Goal: Contribute content: Add original content to the website for others to see

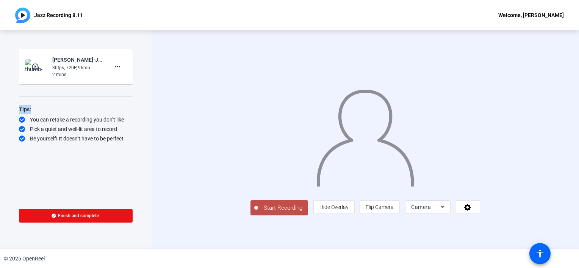
drag, startPoint x: 132, startPoint y: 96, endPoint x: 115, endPoint y: 128, distance: 36.3
click at [123, 106] on div "Start Recording play_circle_outline [PERSON_NAME]-Jazz Recording 8.11-Jazz Reco…" at bounding box center [76, 139] width 152 height 219
drag, startPoint x: 115, startPoint y: 128, endPoint x: 96, endPoint y: 173, distance: 49.2
click at [96, 173] on div "Start Recording play_circle_outline [PERSON_NAME]-Jazz Recording 8.11-Jazz Reco…" at bounding box center [76, 122] width 114 height 146
click at [157, 68] on div "Start Recording person Hide Overlay flip Flip Camera Camera" at bounding box center [366, 139] width 428 height 219
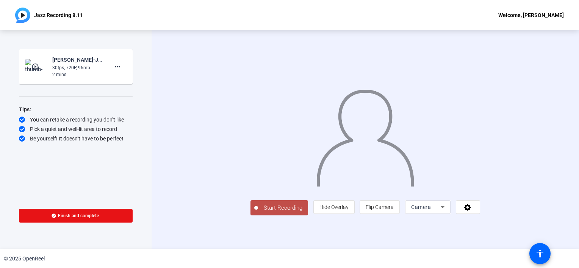
drag, startPoint x: 138, startPoint y: 224, endPoint x: 138, endPoint y: 229, distance: 5.3
click at [138, 229] on div "Start Recording play_circle_outline Veronica Vlad-Jazz Recording 8.11-Jazz Reco…" at bounding box center [76, 139] width 152 height 219
drag, startPoint x: 139, startPoint y: 243, endPoint x: 138, endPoint y: 239, distance: 3.9
click at [138, 239] on div "Start Recording play_circle_outline Veronica Vlad-Jazz Recording 8.11-Jazz Reco…" at bounding box center [76, 139] width 152 height 219
drag, startPoint x: 248, startPoint y: 35, endPoint x: 229, endPoint y: 221, distance: 187.5
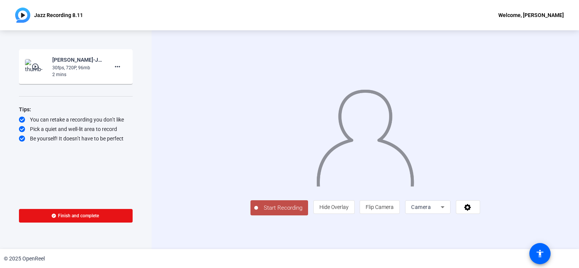
click at [251, 193] on div at bounding box center [366, 128] width 230 height 129
click at [258, 213] on span "Start Recording" at bounding box center [283, 208] width 50 height 9
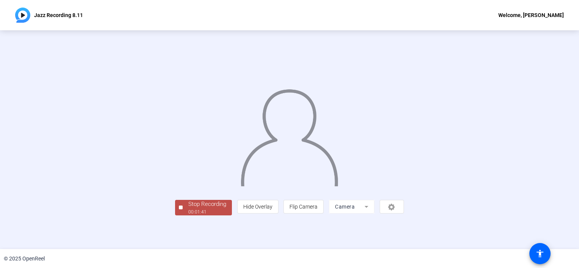
scroll to position [27, 0]
click at [188, 209] on div "Stop Recording" at bounding box center [207, 204] width 38 height 9
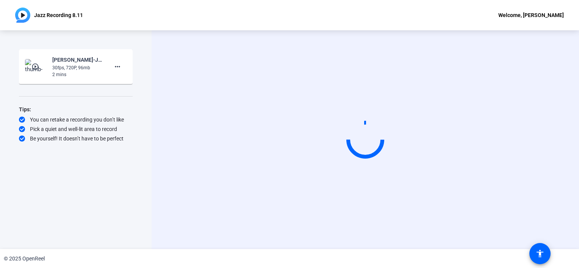
scroll to position [0, 0]
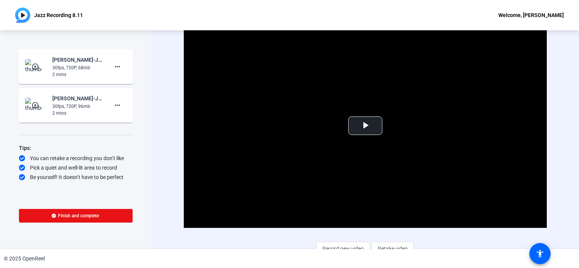
click at [252, 236] on div "Video Player is loading. Play Video Play Mute Current Time 0:00 / Duration 1:44…" at bounding box center [366, 140] width 364 height 232
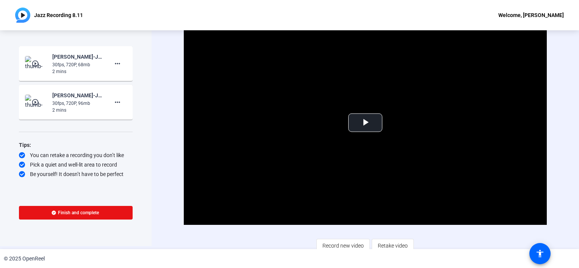
scroll to position [8, 0]
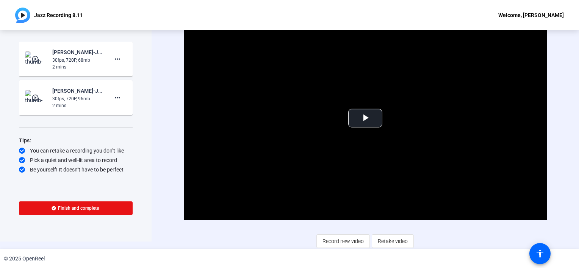
click at [160, 141] on div "Video Player is loading. Play Video Play Mute Current Time 0:00 / Duration 1:44…" at bounding box center [366, 132] width 428 height 219
click at [336, 241] on span "Record new video" at bounding box center [343, 241] width 41 height 14
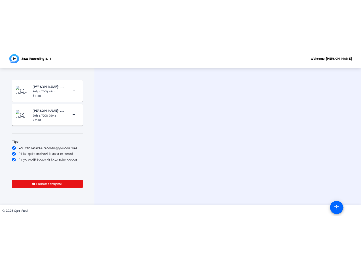
scroll to position [0, 0]
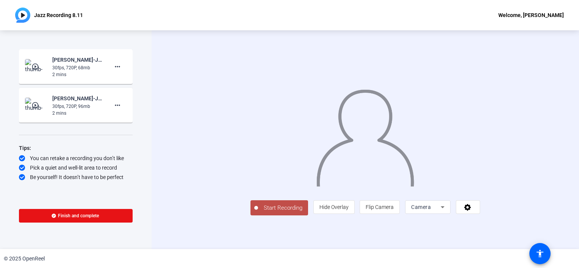
click at [282, 216] on div "Start Recording person Hide Overlay flip Flip Camera Camera" at bounding box center [366, 207] width 230 height 17
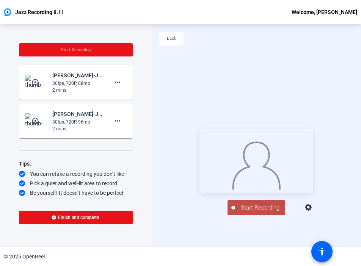
click at [46, 154] on div "Start Recording play_circle_outline Veronica Vlad-Jazz Recording 8.11-Jazz Reco…" at bounding box center [76, 120] width 114 height 154
click at [9, 133] on div "Start Recording play_circle_outline Veronica Vlad-Jazz Recording 8.11-Jazz Reco…" at bounding box center [76, 135] width 152 height 223
click at [254, 212] on span "Start Recording" at bounding box center [260, 208] width 50 height 9
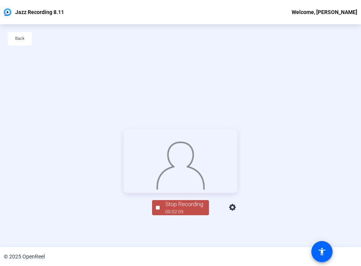
click at [20, 190] on div "Stop Recording 00:02:09 person Hide Overlay flip Flip Camera Camera" at bounding box center [180, 172] width 361 height 223
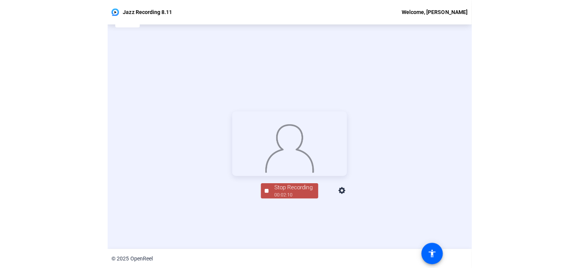
scroll to position [36, 0]
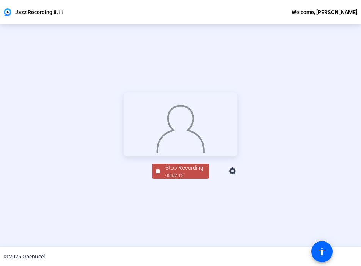
click at [172, 173] on div "Stop Recording" at bounding box center [184, 168] width 38 height 9
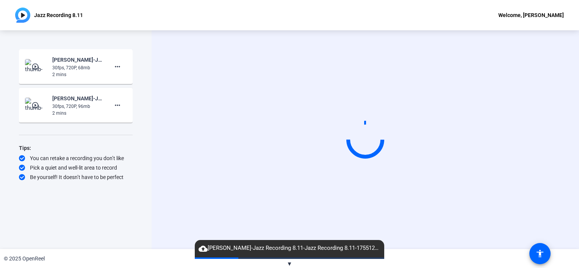
scroll to position [0, 0]
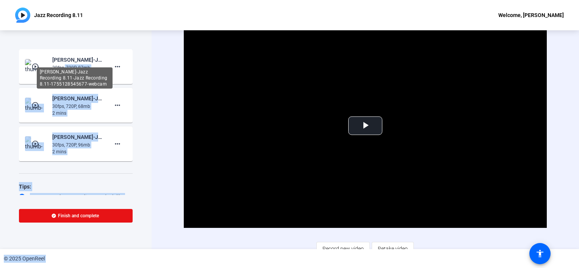
click at [61, 64] on body "Accessibility Screen-Reader Guide, Feedback, and Issue Reporting | New window J…" at bounding box center [289, 134] width 579 height 268
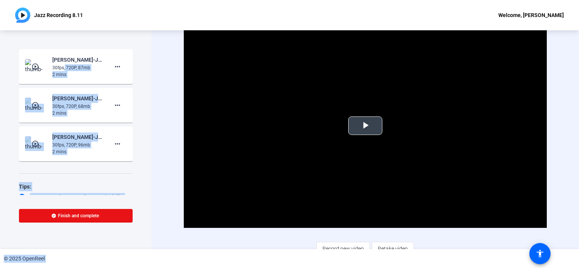
click at [366, 126] on span "Video Player" at bounding box center [366, 126] width 0 height 0
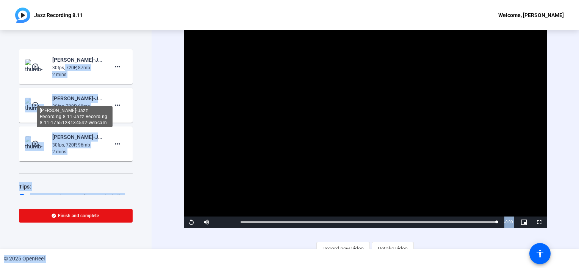
click at [70, 99] on div "Veronica Vlad-Jazz Recording 8.11-Jazz Recording 8.11-1755128134542-webcam" at bounding box center [77, 98] width 51 height 9
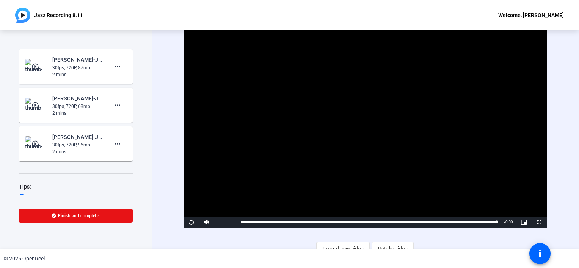
click at [38, 105] on mat-icon "play_circle_outline" at bounding box center [35, 106] width 9 height 8
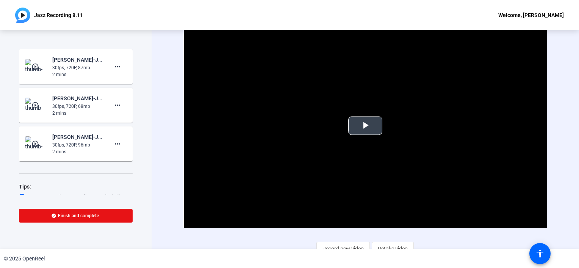
click at [366, 126] on span "Video Player" at bounding box center [366, 126] width 0 height 0
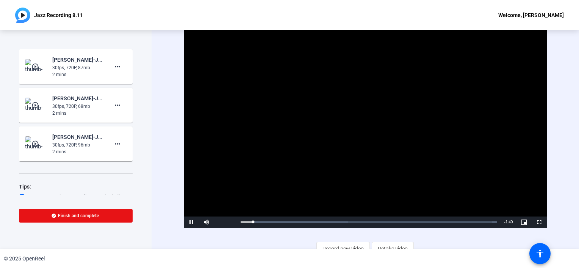
click at [404, 159] on video "Video Player" at bounding box center [366, 126] width 364 height 204
click at [35, 104] on mat-icon "play_circle_outline" at bounding box center [35, 106] width 9 height 8
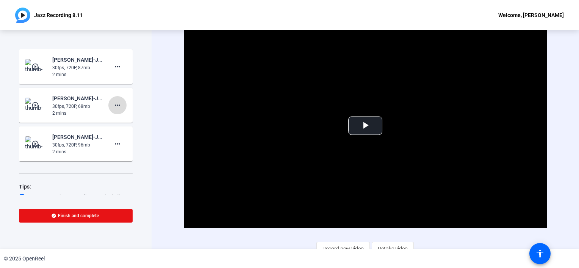
click at [114, 105] on mat-icon "more_horiz" at bounding box center [117, 105] width 9 height 9
click at [119, 120] on span "Delete clip" at bounding box center [126, 121] width 30 height 9
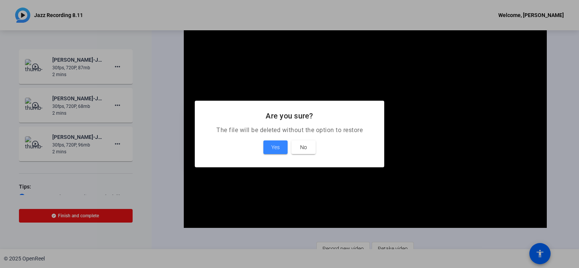
drag, startPoint x: 278, startPoint y: 146, endPoint x: 239, endPoint y: 138, distance: 39.0
click at [278, 146] on span "Yes" at bounding box center [276, 147] width 8 height 9
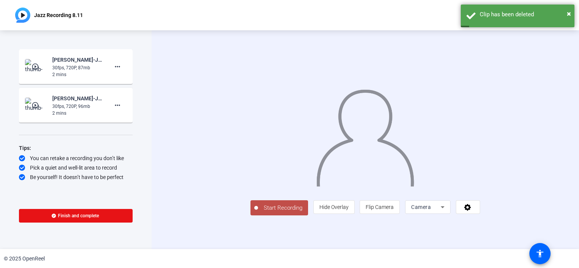
click at [74, 108] on div "30fps, 720P, 96mb" at bounding box center [77, 106] width 51 height 7
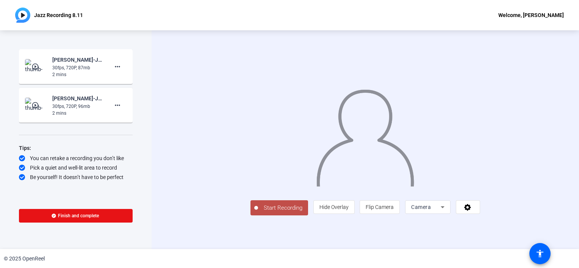
click at [37, 105] on mat-icon "play_circle_outline" at bounding box center [35, 106] width 9 height 8
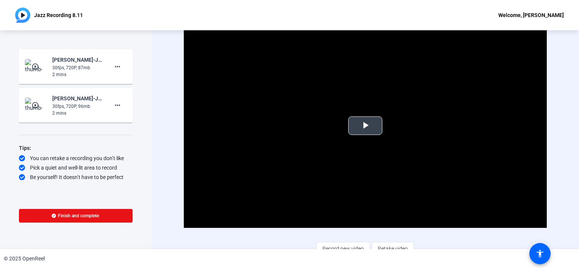
click at [366, 126] on span "Video Player" at bounding box center [366, 126] width 0 height 0
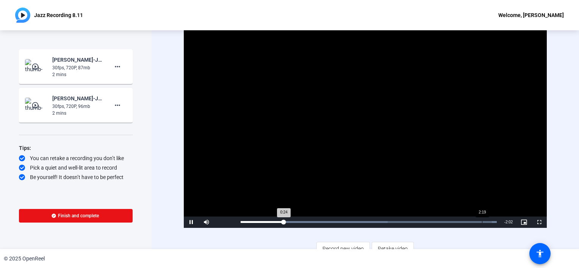
click at [482, 222] on div "Loaded : 100.00% 2:19 0:24" at bounding box center [369, 222] width 256 height 2
click at [118, 106] on mat-icon "more_horiz" at bounding box center [117, 105] width 9 height 9
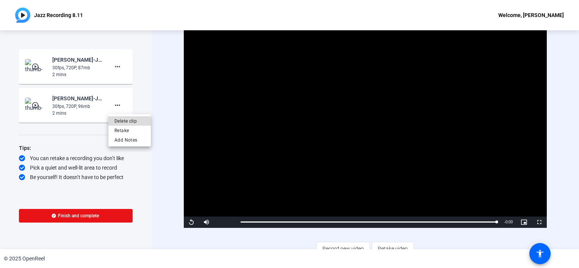
click at [123, 120] on span "Delete clip" at bounding box center [130, 121] width 30 height 9
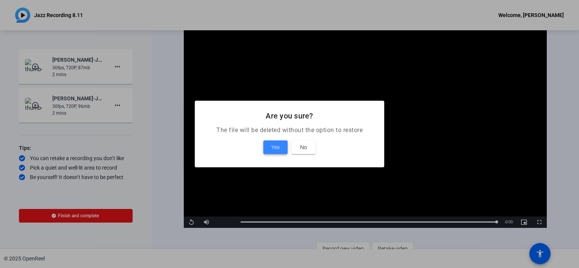
click at [272, 146] on span "Yes" at bounding box center [276, 147] width 8 height 9
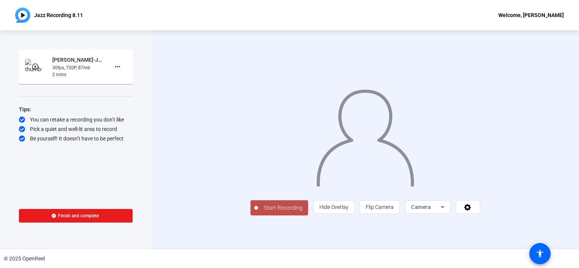
click at [74, 213] on span "Finish and complete" at bounding box center [78, 216] width 41 height 6
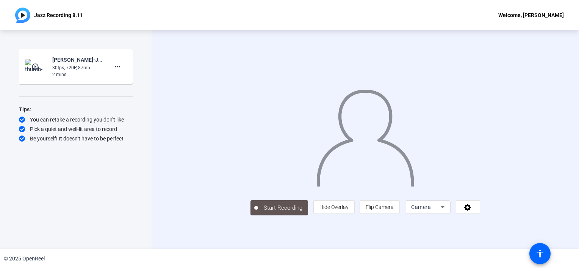
click at [36, 65] on mat-icon "play_circle_outline" at bounding box center [35, 67] width 9 height 8
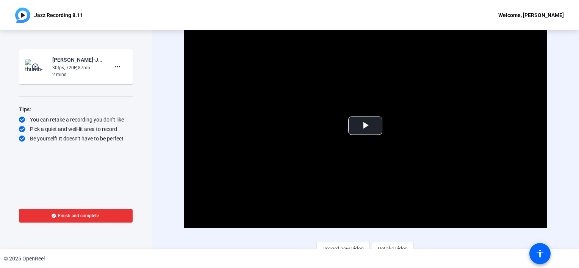
click at [75, 215] on span "Finish and complete" at bounding box center [78, 216] width 41 height 6
